Goal: Information Seeking & Learning: Understand process/instructions

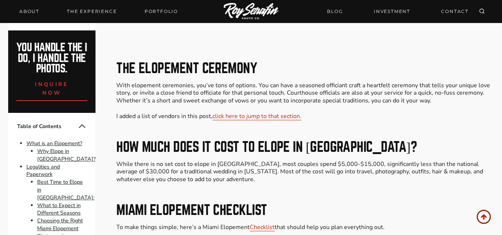
scroll to position [3008, 0]
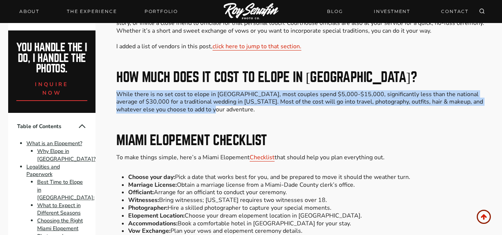
drag, startPoint x: 117, startPoint y: 81, endPoint x: 168, endPoint y: 98, distance: 54.3
click at [168, 98] on p "While there is no set cost to elope in [GEOGRAPHIC_DATA], most couples spend $5…" at bounding box center [305, 102] width 378 height 23
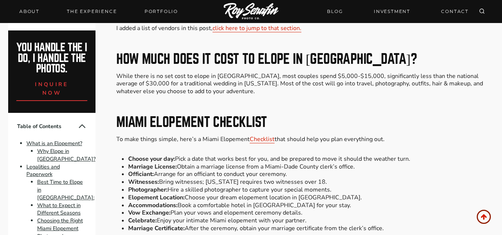
scroll to position [3038, 0]
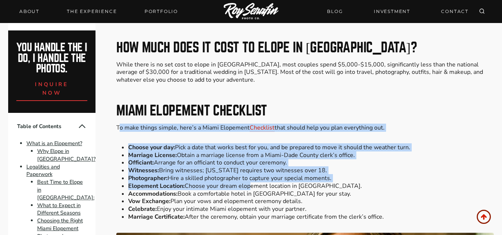
drag, startPoint x: 119, startPoint y: 116, endPoint x: 246, endPoint y: 169, distance: 137.9
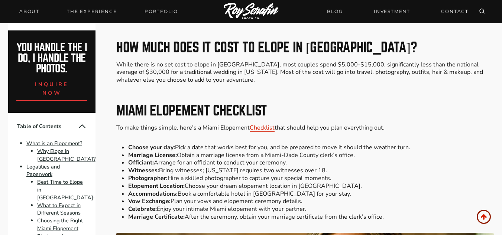
click at [118, 124] on p "To make things simple, here’s a Miami Elopement Checklist that should help you …" at bounding box center [305, 128] width 378 height 8
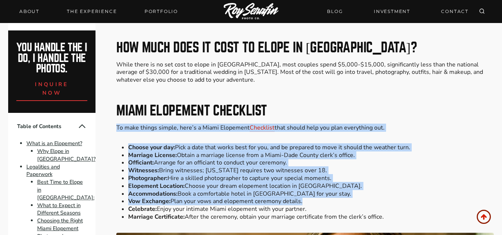
drag, startPoint x: 118, startPoint y: 117, endPoint x: 349, endPoint y: 196, distance: 244.6
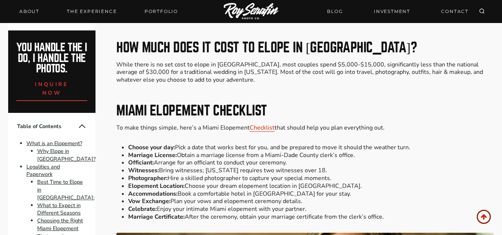
click at [391, 213] on li "Marriage Certificate: After the ceremony, obtain your marriage certificate from…" at bounding box center [311, 217] width 366 height 8
drag, startPoint x: 116, startPoint y: 115, endPoint x: 388, endPoint y: 191, distance: 283.1
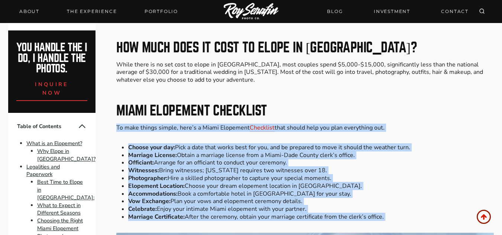
drag, startPoint x: 394, startPoint y: 209, endPoint x: 112, endPoint y: 113, distance: 298.0
click at [191, 124] on p "To make things simple, here’s a Miami Elopement Checklist that should help you …" at bounding box center [305, 128] width 378 height 8
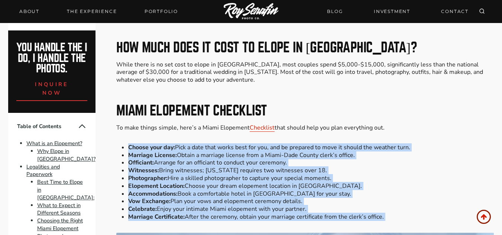
drag, startPoint x: 120, startPoint y: 134, endPoint x: 394, endPoint y: 210, distance: 284.8
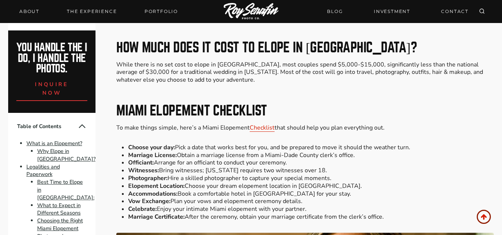
click at [338, 104] on h2 "Miami Elopement Checklist" at bounding box center [305, 110] width 378 height 13
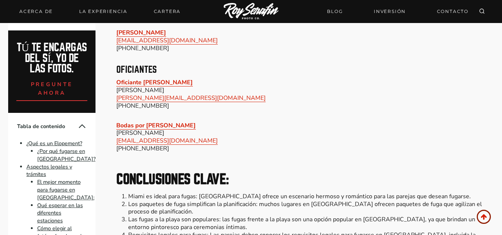
scroll to position [3842, 0]
